Goal: Information Seeking & Learning: Learn about a topic

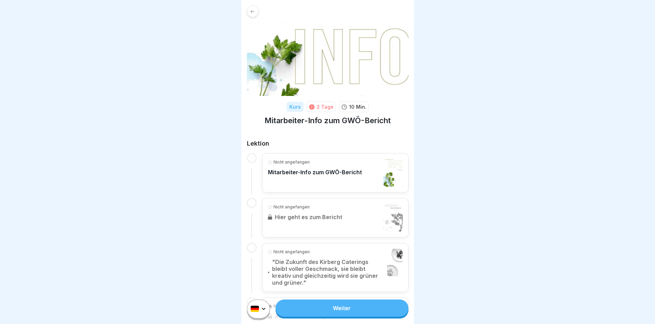
click at [291, 169] on p "Mitarbeiter-Info zum GWÖ-Bericht" at bounding box center [315, 172] width 94 height 7
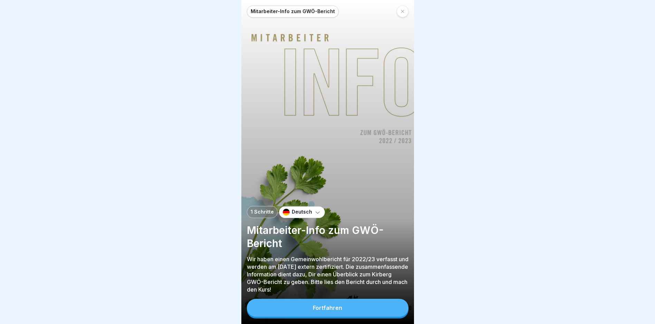
scroll to position [5, 0]
click at [367, 298] on div "Mitarbeiter-Info zum GWÖ-Bericht 1 Schritte Deutsch Mitarbeiter-Info zum GWÖ-Be…" at bounding box center [327, 162] width 173 height 324
click at [366, 305] on button "Fortfahren" at bounding box center [328, 308] width 162 height 18
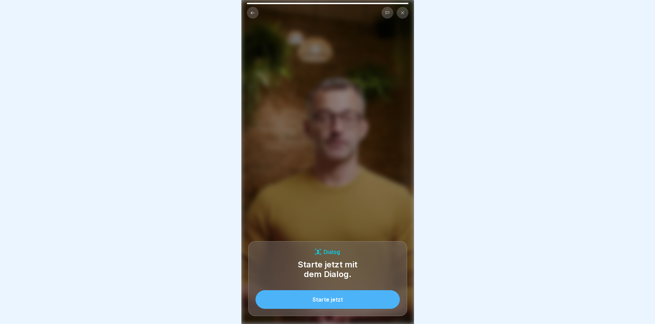
click at [347, 300] on button "Starte jetzt" at bounding box center [327, 299] width 144 height 19
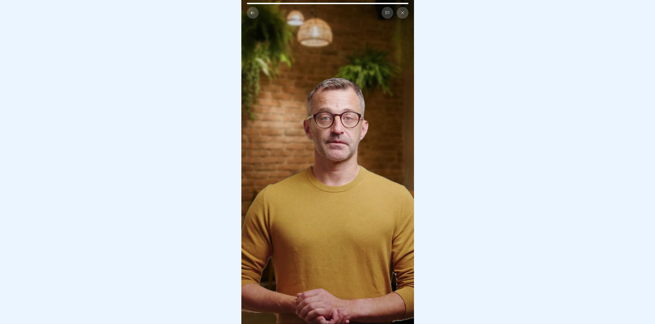
click at [358, 160] on video at bounding box center [327, 162] width 173 height 324
click at [339, 212] on video at bounding box center [327, 162] width 173 height 324
click at [283, 306] on video at bounding box center [327, 162] width 173 height 324
click at [257, 14] on video at bounding box center [327, 162] width 173 height 324
click at [257, 13] on div at bounding box center [328, 13] width 162 height 12
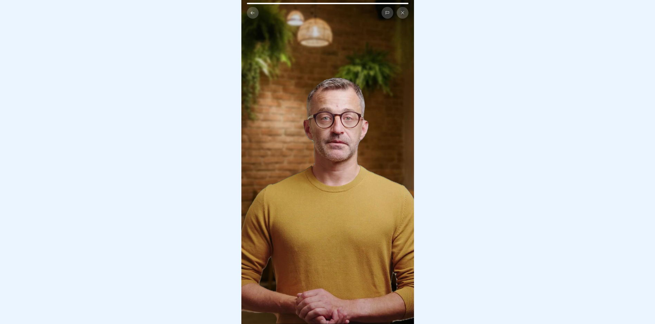
click at [255, 10] on button at bounding box center [253, 13] width 12 height 12
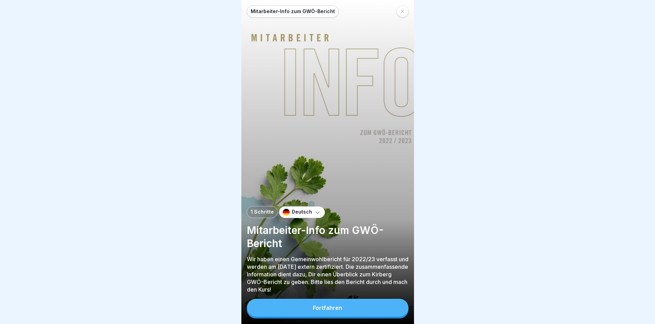
click at [398, 6] on div at bounding box center [403, 12] width 12 height 12
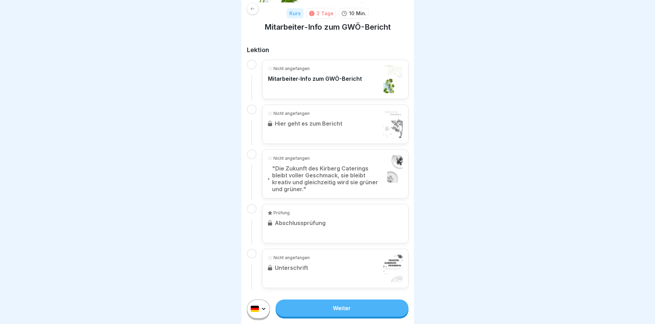
scroll to position [5, 0]
click at [368, 311] on link "Weiter" at bounding box center [341, 308] width 133 height 17
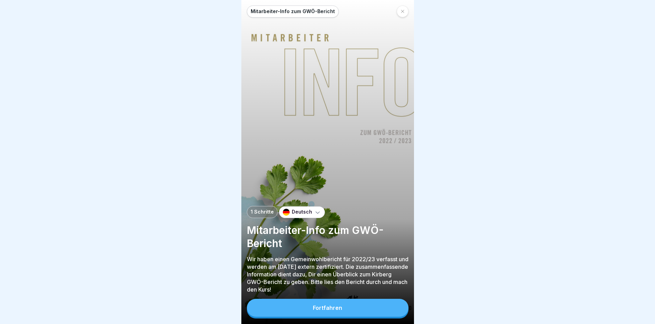
scroll to position [5, 0]
click at [345, 312] on button "Fortfahren" at bounding box center [328, 308] width 162 height 18
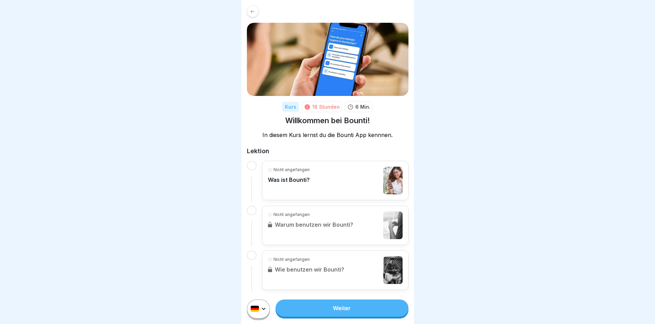
click at [298, 184] on div "Nicht angefangen Was ist Bounti?" at bounding box center [289, 181] width 42 height 28
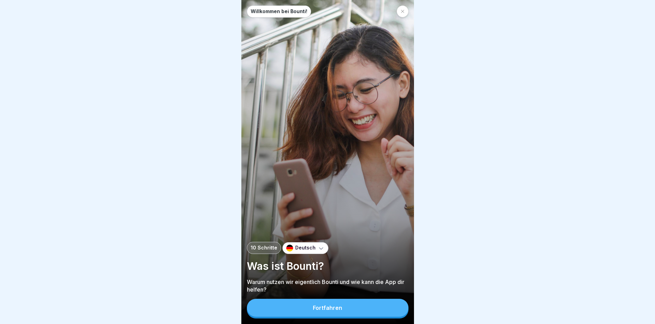
click at [313, 316] on button "Fortfahren" at bounding box center [328, 308] width 162 height 18
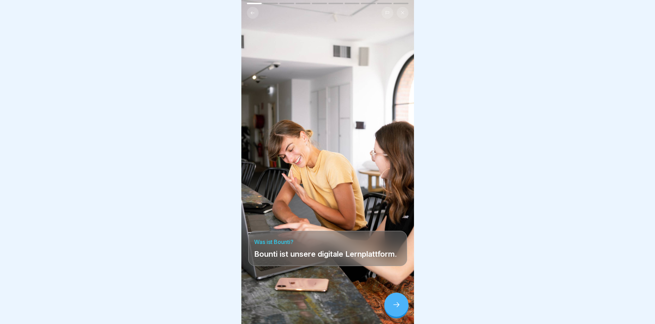
click at [398, 309] on icon at bounding box center [396, 305] width 8 height 8
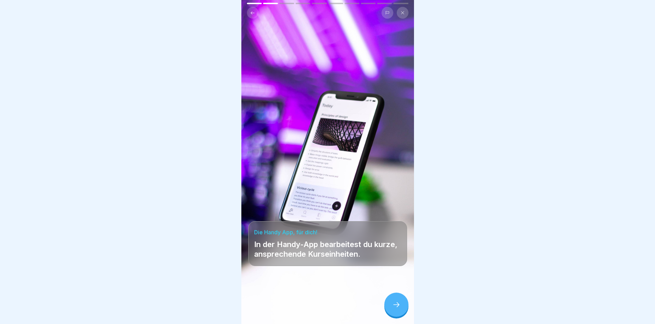
click at [398, 309] on icon at bounding box center [396, 305] width 8 height 8
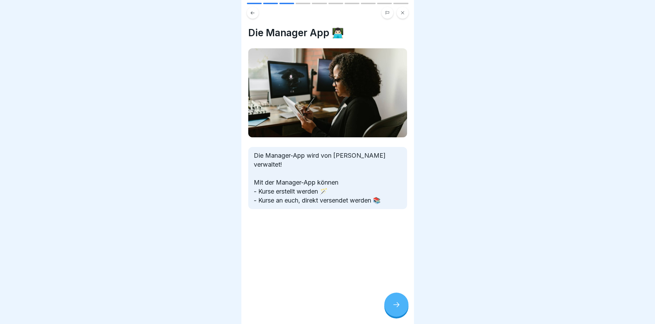
click at [398, 309] on icon at bounding box center [396, 305] width 8 height 8
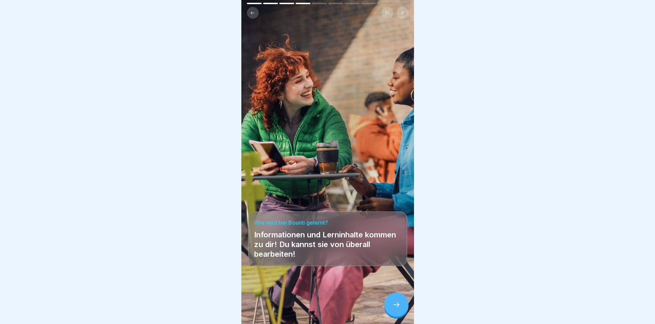
click at [398, 309] on icon at bounding box center [396, 305] width 8 height 8
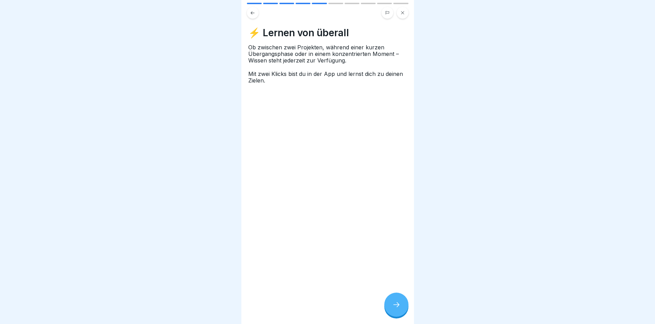
click at [398, 309] on icon at bounding box center [396, 305] width 8 height 8
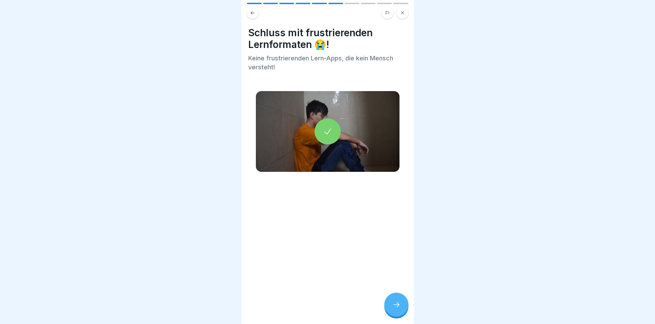
click at [398, 309] on icon at bounding box center [396, 305] width 8 height 8
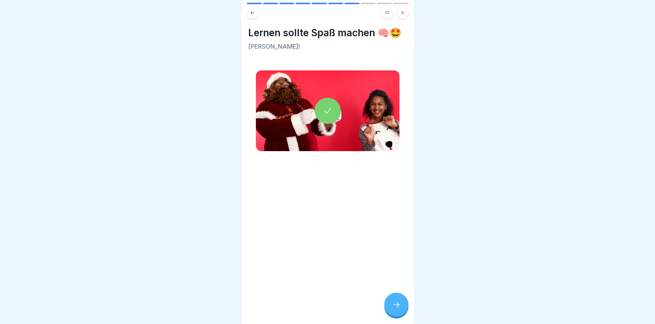
click at [398, 309] on icon at bounding box center [396, 305] width 8 height 8
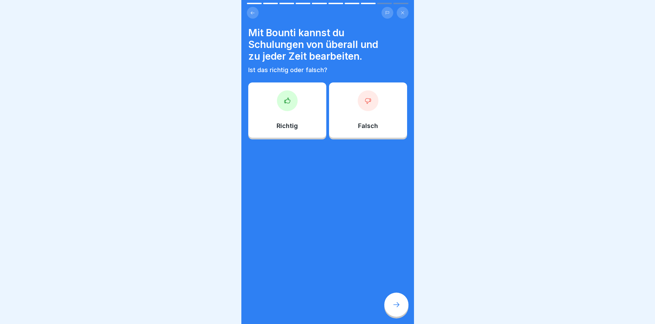
click at [398, 309] on icon at bounding box center [396, 305] width 8 height 8
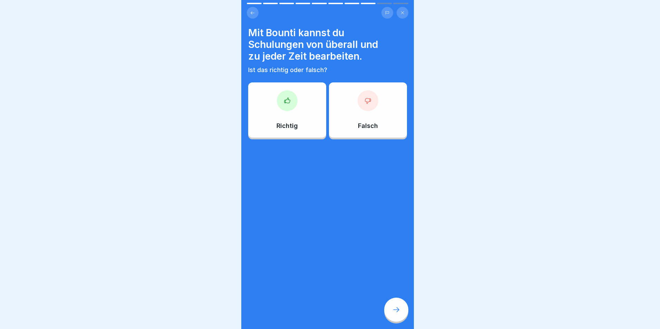
click at [398, 311] on div at bounding box center [330, 164] width 660 height 329
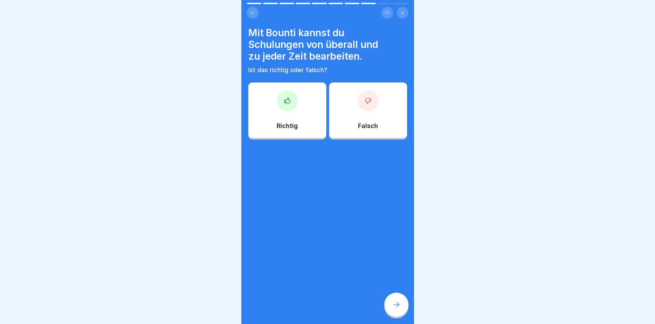
click at [306, 99] on div "Richtig" at bounding box center [287, 110] width 78 height 55
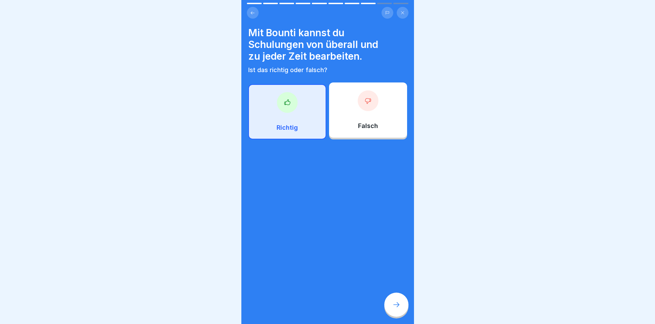
click at [388, 307] on div at bounding box center [396, 305] width 24 height 24
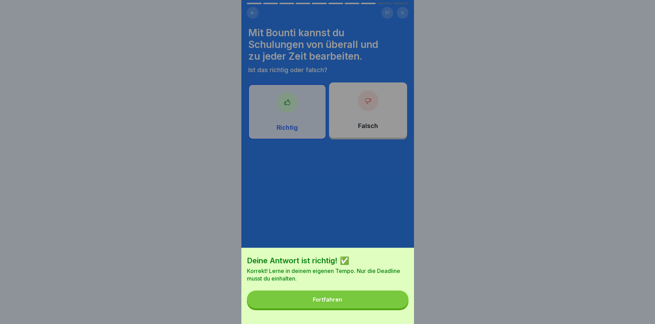
click at [366, 309] on button "Fortfahren" at bounding box center [328, 300] width 162 height 18
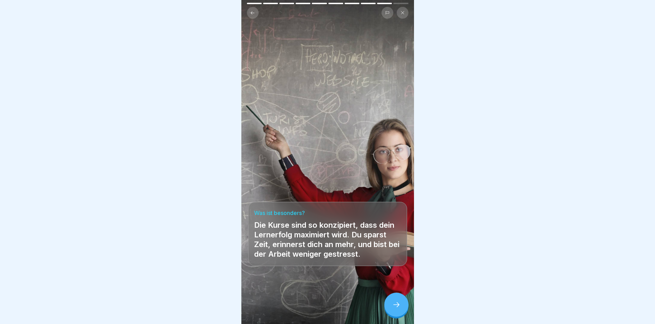
click at [395, 307] on icon at bounding box center [396, 305] width 8 height 8
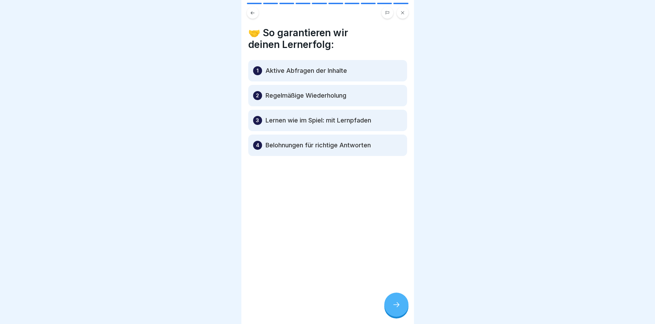
click at [390, 317] on div at bounding box center [396, 305] width 24 height 24
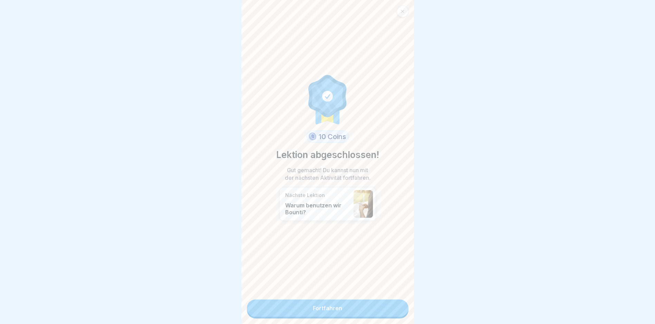
click at [359, 311] on link "Fortfahren" at bounding box center [328, 308] width 162 height 17
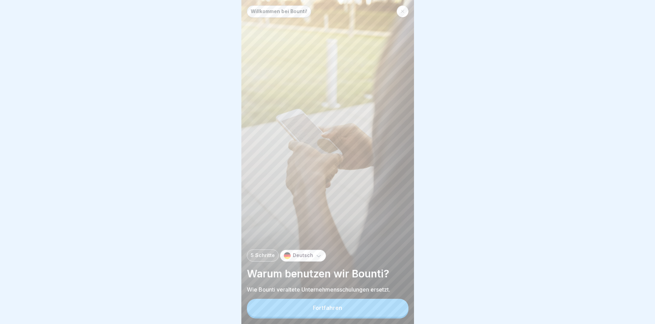
scroll to position [5, 0]
